Goal: Task Accomplishment & Management: Manage account settings

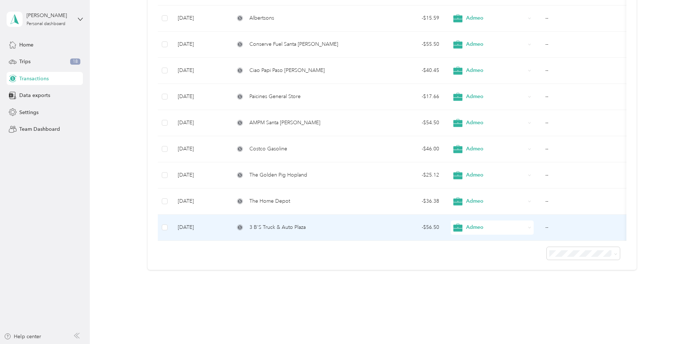
scroll to position [333, 0]
click at [333, 229] on div "3 B'S Truck & Auto Plaza" at bounding box center [297, 227] width 124 height 8
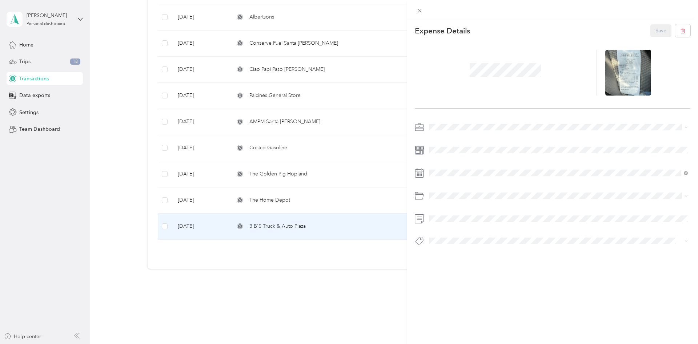
click at [337, 198] on div "This expense cannot be edited because it is either under review, approved, or p…" at bounding box center [349, 172] width 698 height 344
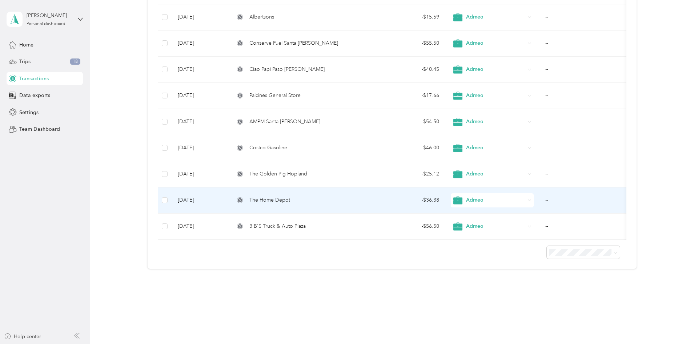
click at [323, 203] on div "The Home Depot" at bounding box center [297, 200] width 124 height 8
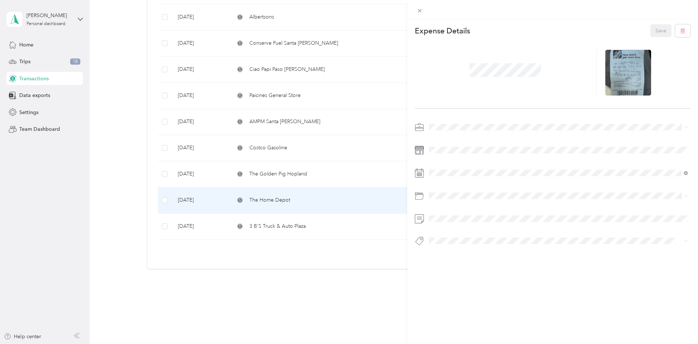
click at [339, 176] on div "This expense cannot be edited because it is either under review, approved, or p…" at bounding box center [349, 172] width 698 height 344
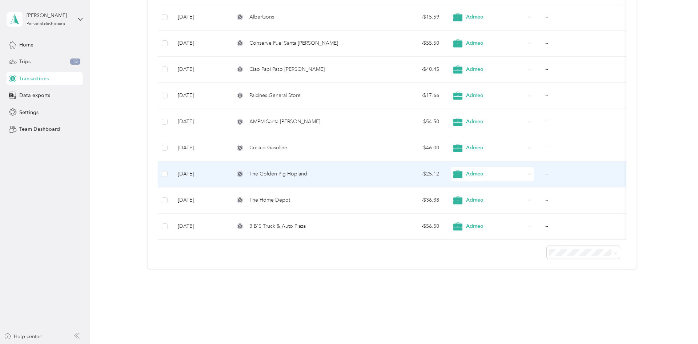
click at [339, 175] on div "The Golden Pig Hopland" at bounding box center [297, 174] width 124 height 8
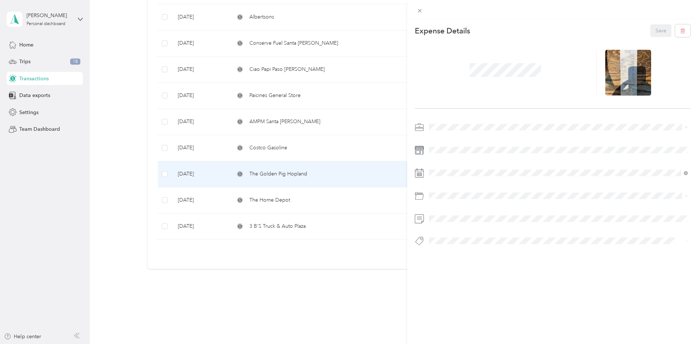
click at [340, 150] on div "This expense cannot be edited because it is either under review, approved, or p…" at bounding box center [349, 172] width 698 height 344
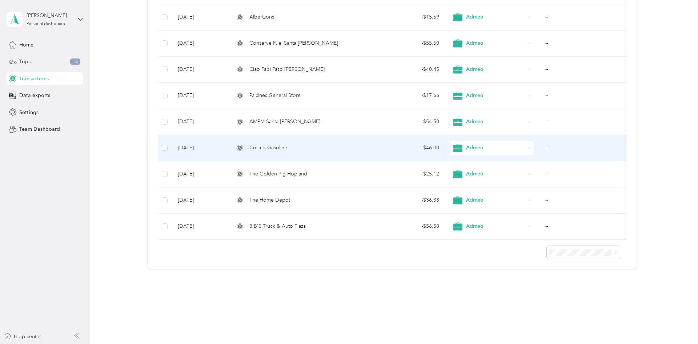
click at [340, 150] on div "Costco Gasoline" at bounding box center [297, 148] width 124 height 8
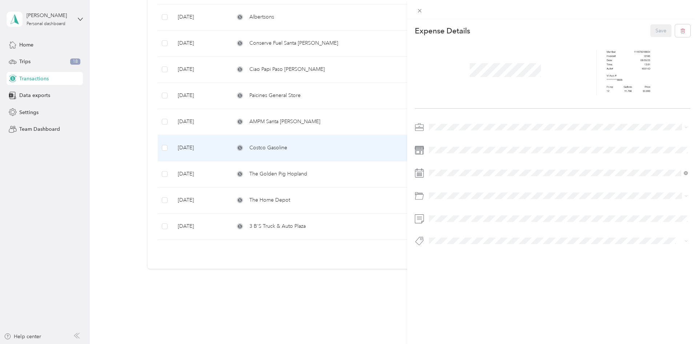
click at [353, 134] on div "This expense cannot be edited because it is either under review, approved, or p…" at bounding box center [349, 172] width 698 height 344
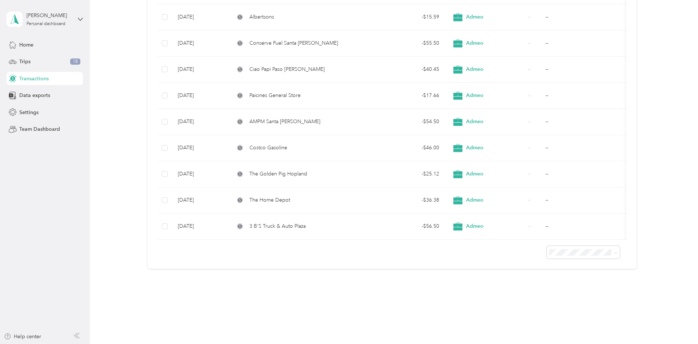
click at [348, 120] on div "AMPM Santa [PERSON_NAME]" at bounding box center [297, 122] width 124 height 8
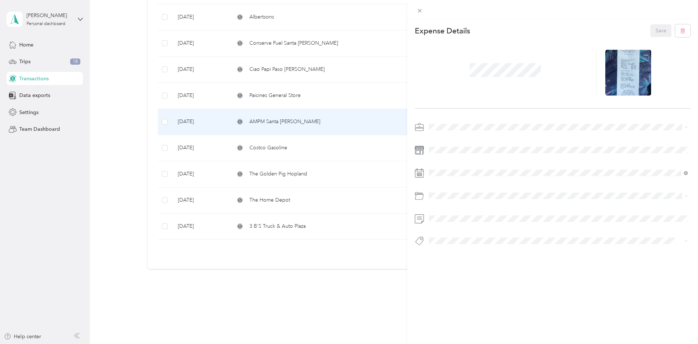
click at [348, 120] on div "This expense cannot be edited because it is either under review, approved, or p…" at bounding box center [349, 172] width 698 height 344
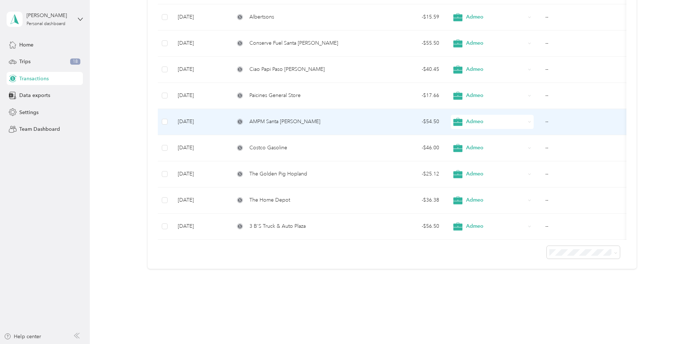
click at [347, 120] on div "AMPM Santa [PERSON_NAME]" at bounding box center [297, 122] width 124 height 8
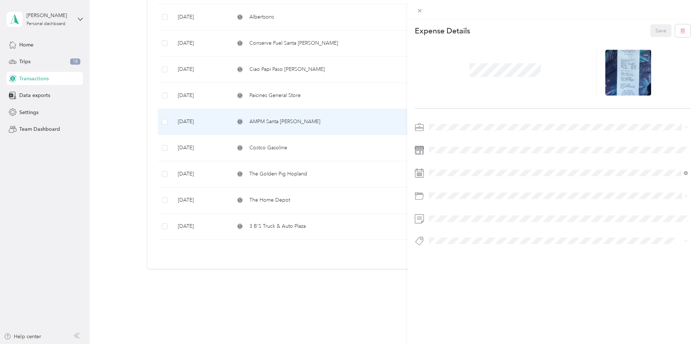
click at [346, 120] on div "This expense cannot be edited because it is either under review, approved, or p…" at bounding box center [349, 172] width 698 height 344
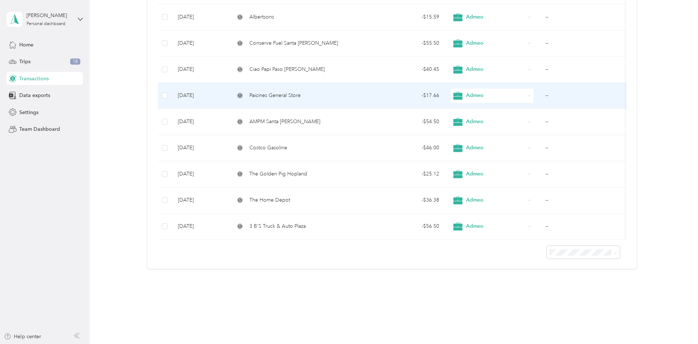
click at [337, 91] on td "Paicines General Store" at bounding box center [296, 96] width 135 height 26
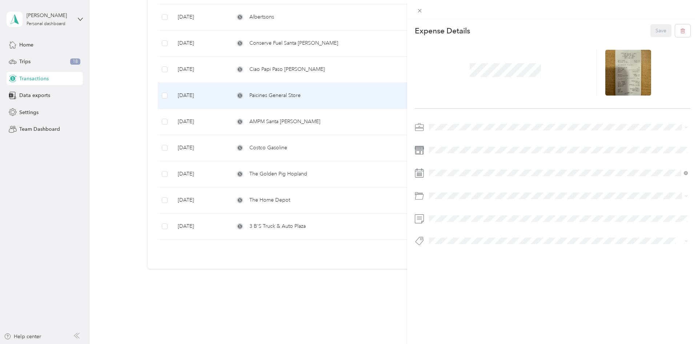
click at [336, 91] on div "This expense cannot be edited because it is either under review, approved, or p…" at bounding box center [349, 172] width 698 height 344
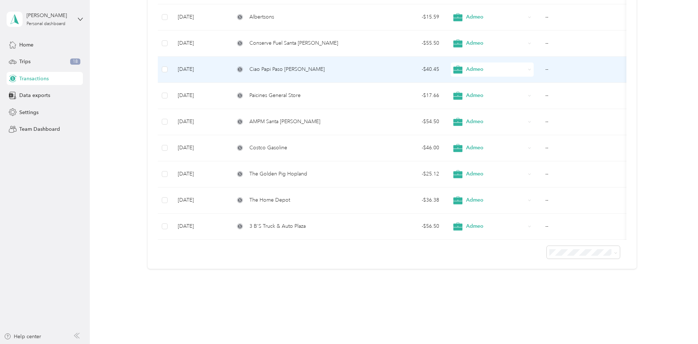
click at [337, 71] on div "Ciao Papi Paso [PERSON_NAME]" at bounding box center [297, 69] width 124 height 8
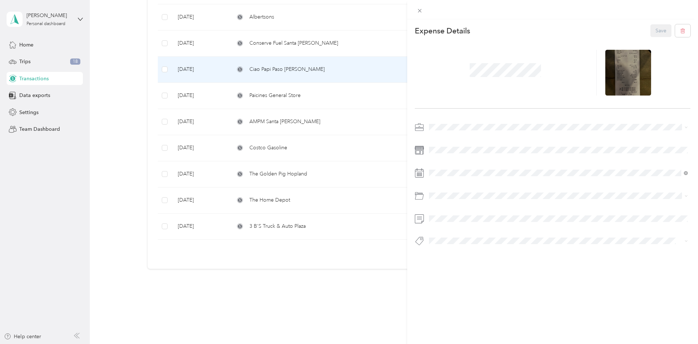
click at [337, 71] on div "This expense cannot be edited because it is either under review, approved, or p…" at bounding box center [349, 172] width 698 height 344
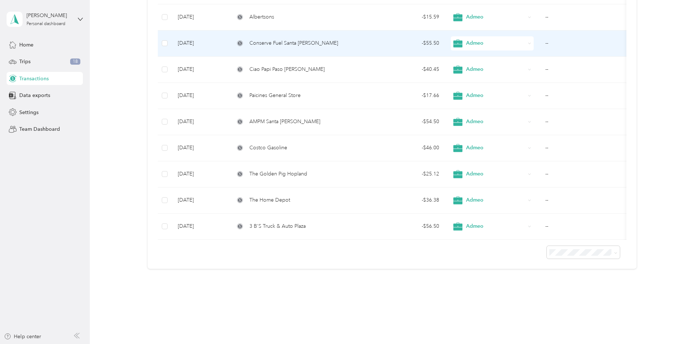
click at [339, 47] on div "Conserve Fuel Santa [PERSON_NAME]" at bounding box center [297, 43] width 124 height 8
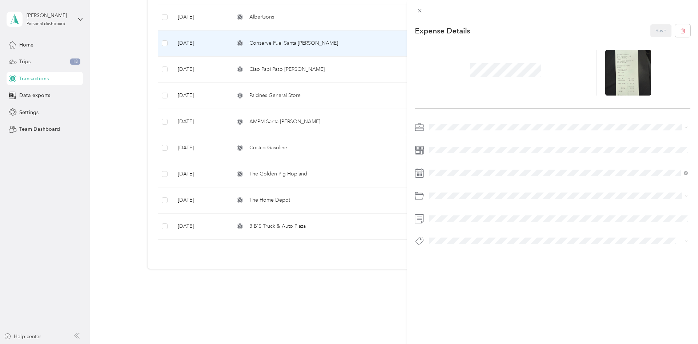
click at [339, 47] on div "This expense cannot be edited because it is either under review, approved, or p…" at bounding box center [349, 172] width 698 height 344
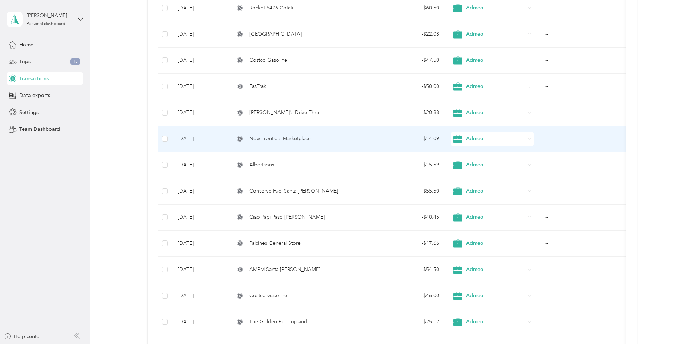
scroll to position [185, 0]
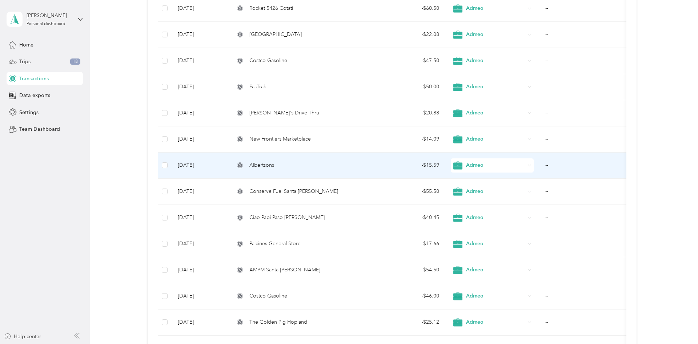
click at [328, 170] on td "Albertsons" at bounding box center [296, 166] width 135 height 26
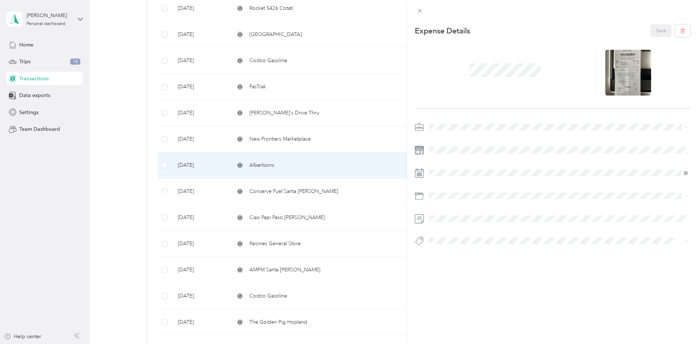
click at [328, 170] on div "This expense cannot be edited because it is either under review, approved, or p…" at bounding box center [349, 172] width 698 height 344
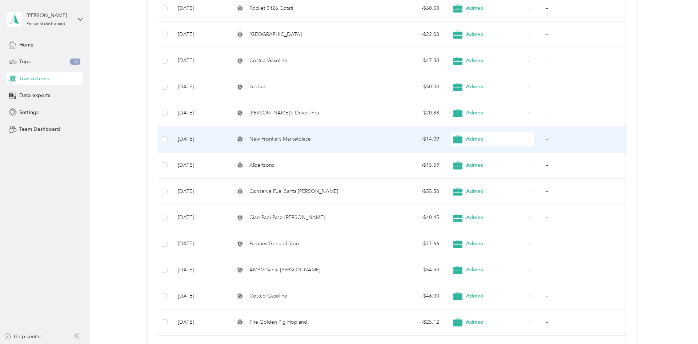
click at [343, 136] on div "New Frontiers Marketplace" at bounding box center [297, 139] width 124 height 8
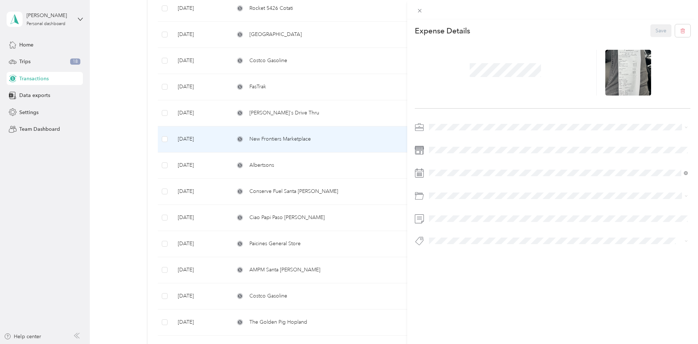
click at [342, 136] on div "This expense cannot be edited because it is either under review, approved, or p…" at bounding box center [349, 172] width 698 height 344
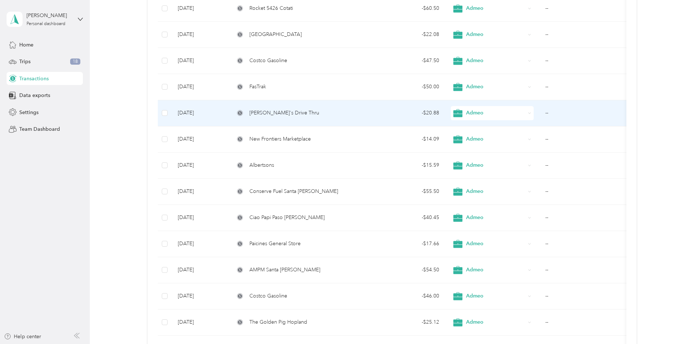
click at [348, 108] on td "[PERSON_NAME]'s Drive Thru" at bounding box center [296, 113] width 135 height 26
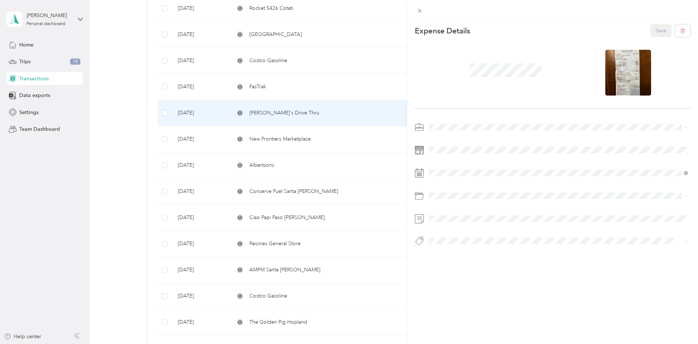
click at [346, 108] on div "This expense cannot be edited because it is either under review, approved, or p…" at bounding box center [349, 172] width 698 height 344
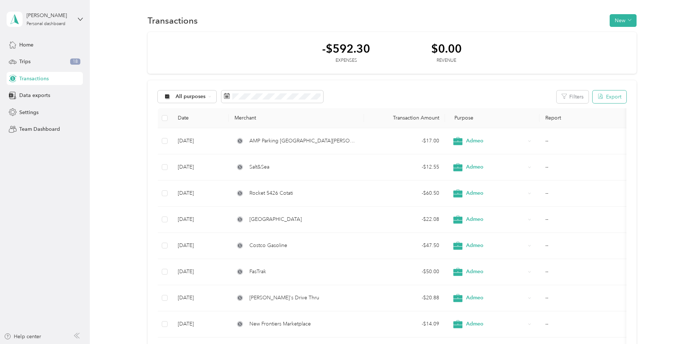
click at [624, 97] on button "Export" at bounding box center [610, 97] width 34 height 13
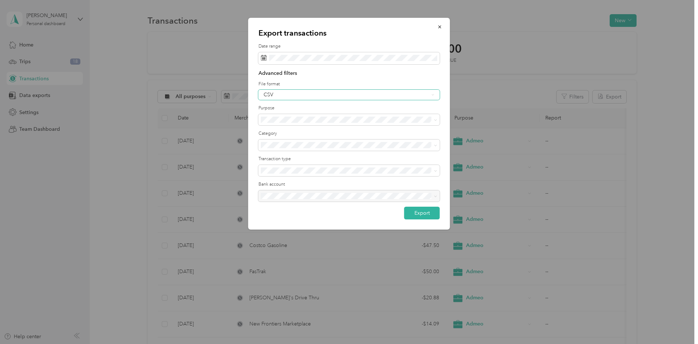
click at [362, 99] on div "CSV" at bounding box center [349, 95] width 181 height 10
click at [329, 118] on div "Excel" at bounding box center [349, 120] width 171 height 8
click at [420, 214] on button "Export" at bounding box center [422, 213] width 36 height 13
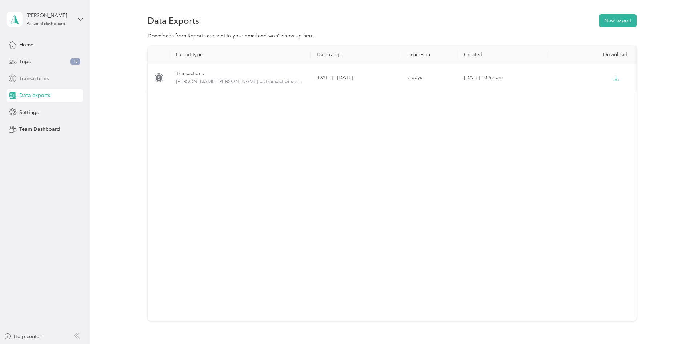
click at [29, 81] on span "Transactions" at bounding box center [33, 79] width 29 height 8
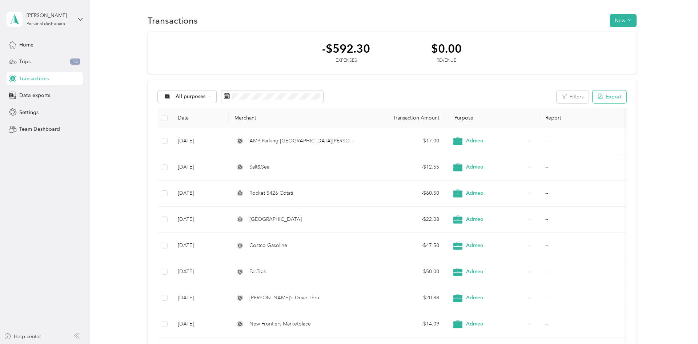
click at [624, 96] on button "Export" at bounding box center [610, 97] width 34 height 13
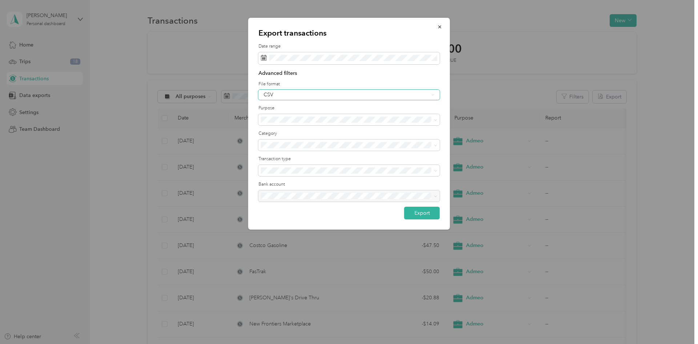
click at [368, 98] on div "CSV" at bounding box center [349, 95] width 181 height 10
click at [316, 118] on div "Excel" at bounding box center [349, 120] width 171 height 8
click at [331, 96] on div "Excel" at bounding box center [346, 94] width 165 height 5
click at [299, 132] on div "PDF" at bounding box center [349, 133] width 171 height 8
click at [424, 212] on button "Export" at bounding box center [422, 213] width 36 height 13
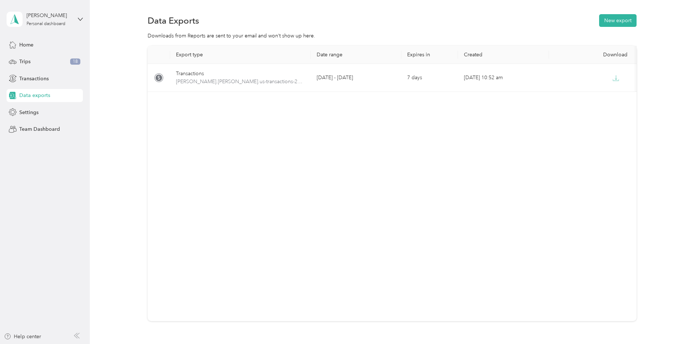
click at [441, 137] on div "Export type Date range Expires in Created Download Transactions [PERSON_NAME].[…" at bounding box center [392, 184] width 489 height 276
click at [32, 96] on span "Data exports" at bounding box center [34, 96] width 31 height 8
click at [48, 79] on div "Transactions" at bounding box center [45, 78] width 76 height 13
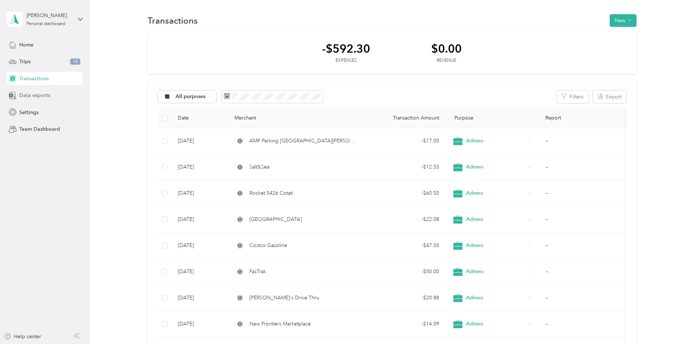
click at [41, 98] on span "Data exports" at bounding box center [34, 96] width 31 height 8
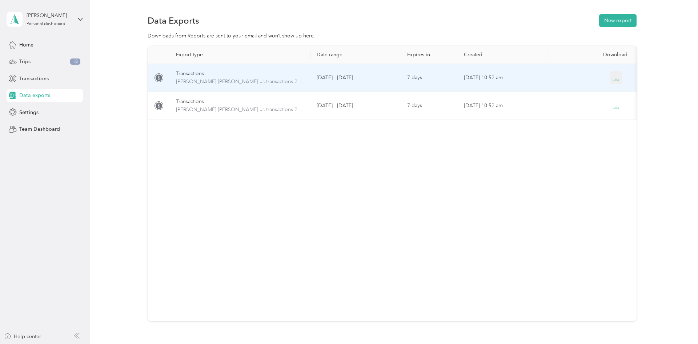
click at [619, 78] on icon "button" at bounding box center [616, 78] width 7 height 7
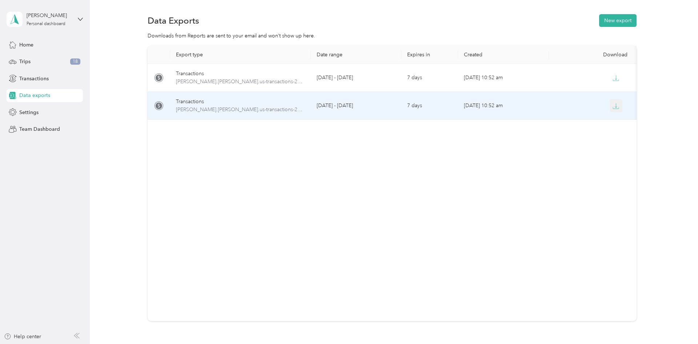
click at [615, 108] on icon "button" at bounding box center [616, 106] width 7 height 7
